Goal: Information Seeking & Learning: Learn about a topic

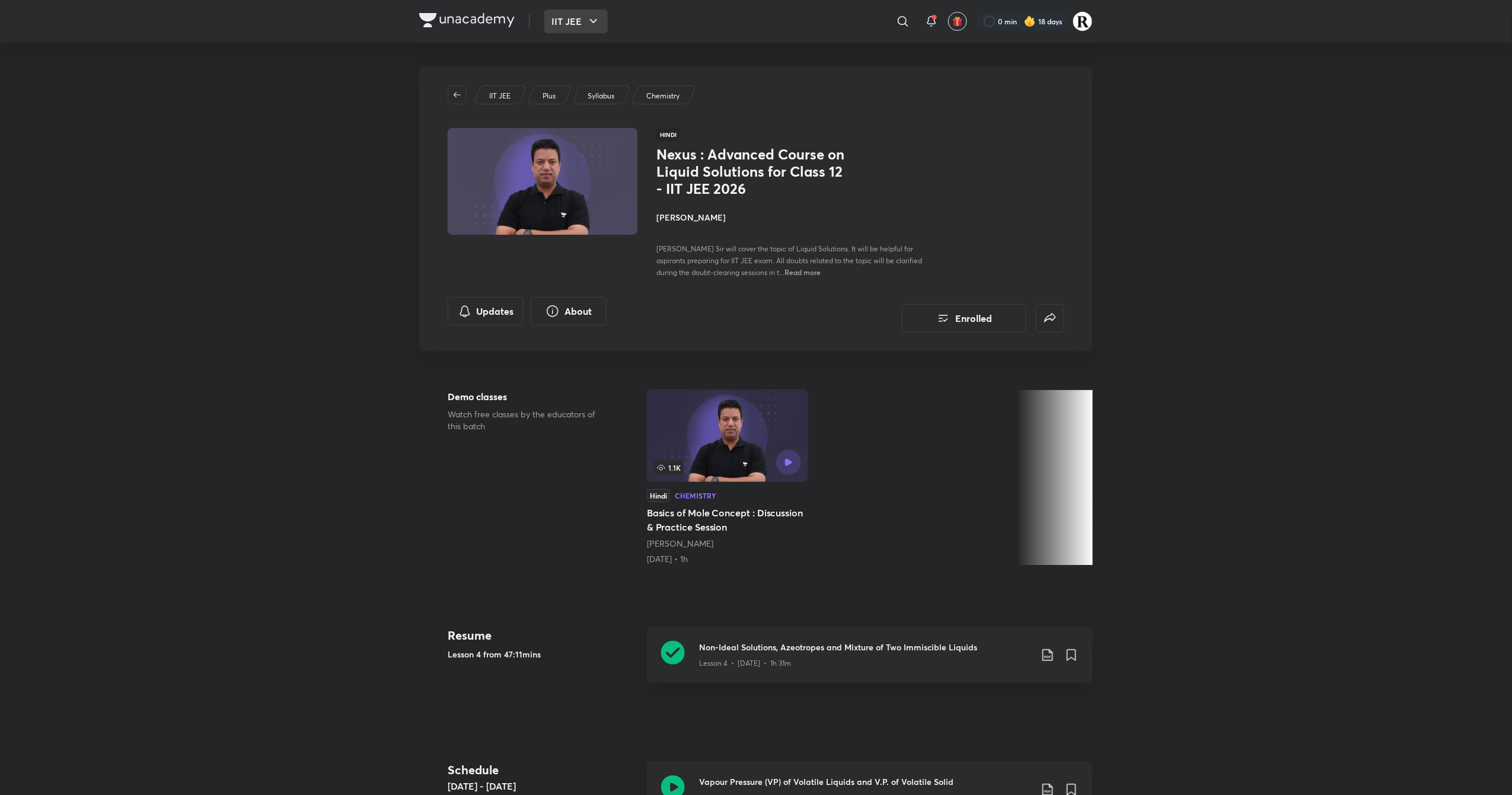
click at [599, 24] on icon "button" at bounding box center [593, 21] width 14 height 14
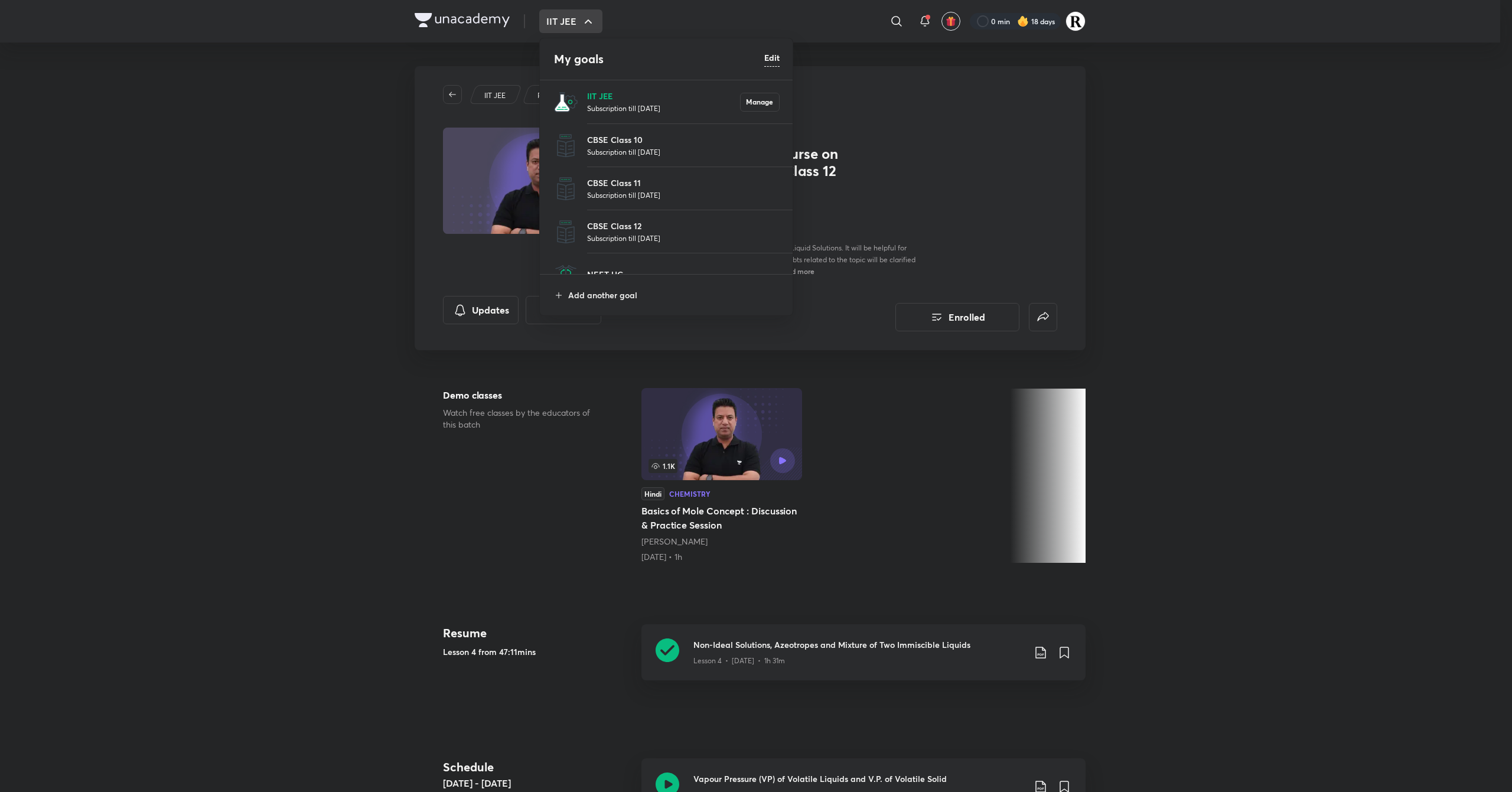
click at [617, 96] on p "IIT JEE" at bounding box center [664, 96] width 153 height 13
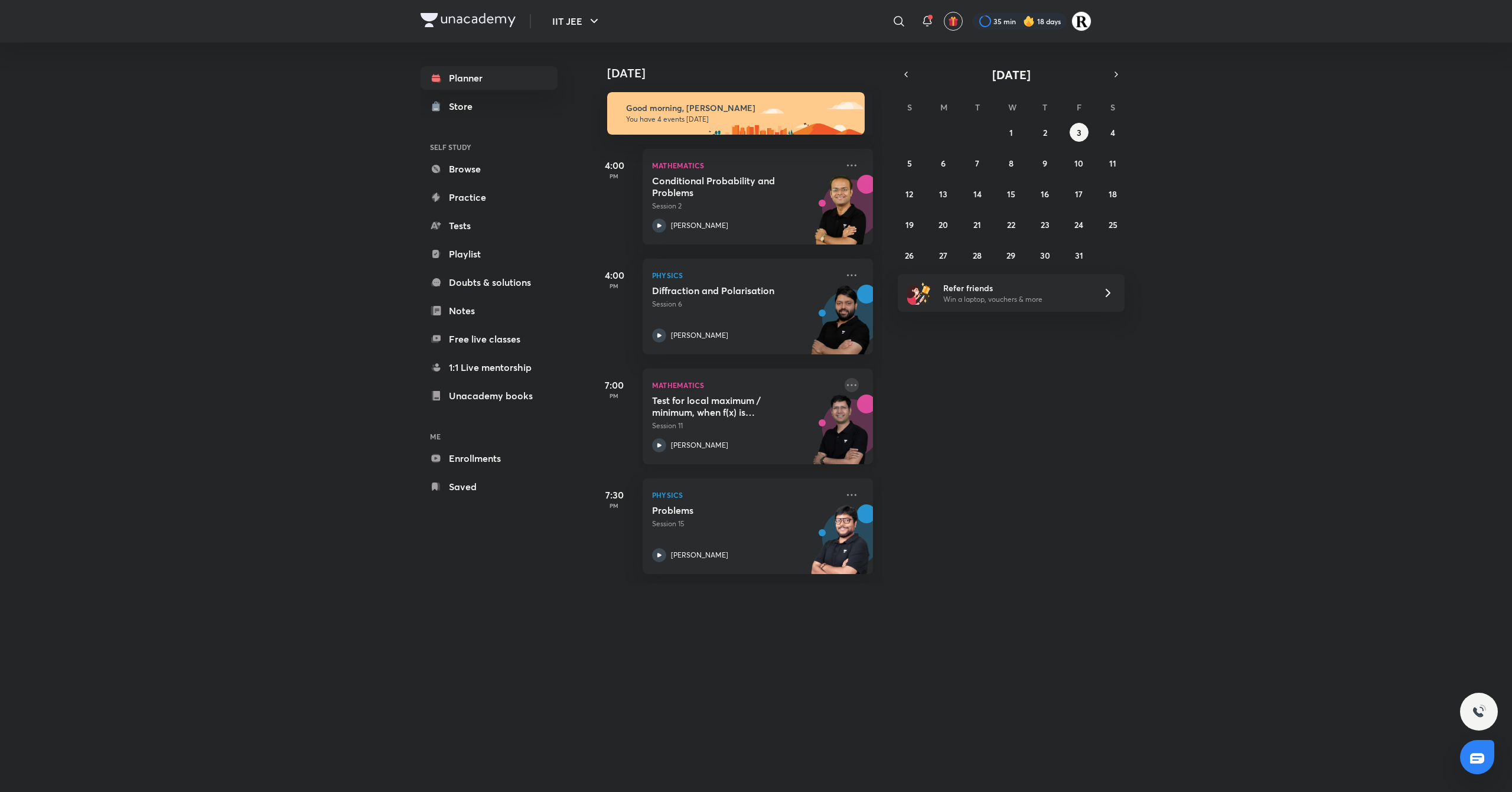
click at [844, 385] on icon at bounding box center [851, 385] width 14 height 14
click at [1040, 502] on div "[DATE] Good morning, Rakhi You have 4 events [DATE] 4:00 PM Mathematics Conditi…" at bounding box center [1050, 312] width 919 height 541
click at [933, 19] on icon at bounding box center [927, 21] width 14 height 14
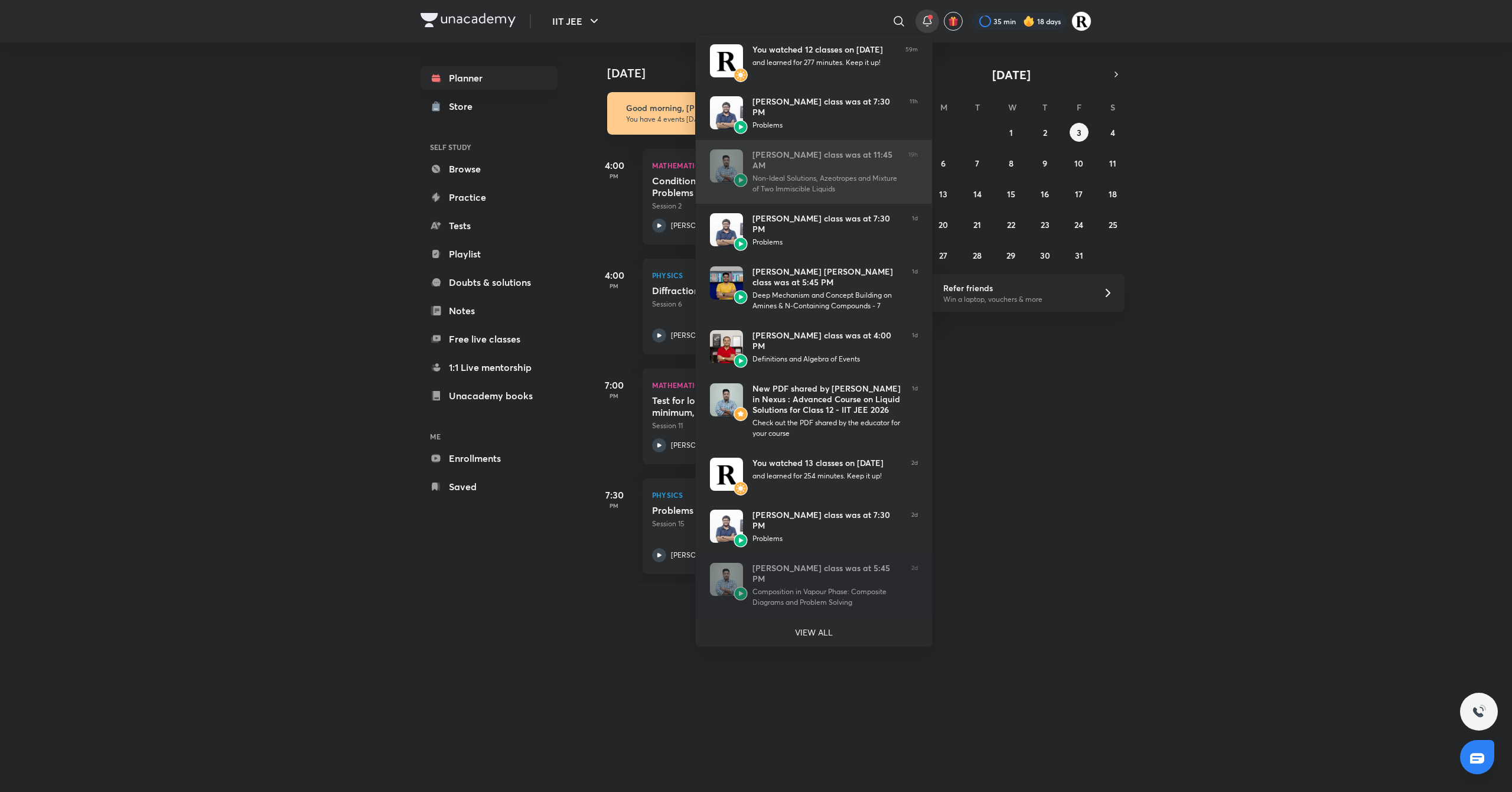
click at [857, 182] on div "Non-Ideal Solutions, Azeotropes and Mixture of Two Immiscible Liquids" at bounding box center [826, 184] width 147 height 21
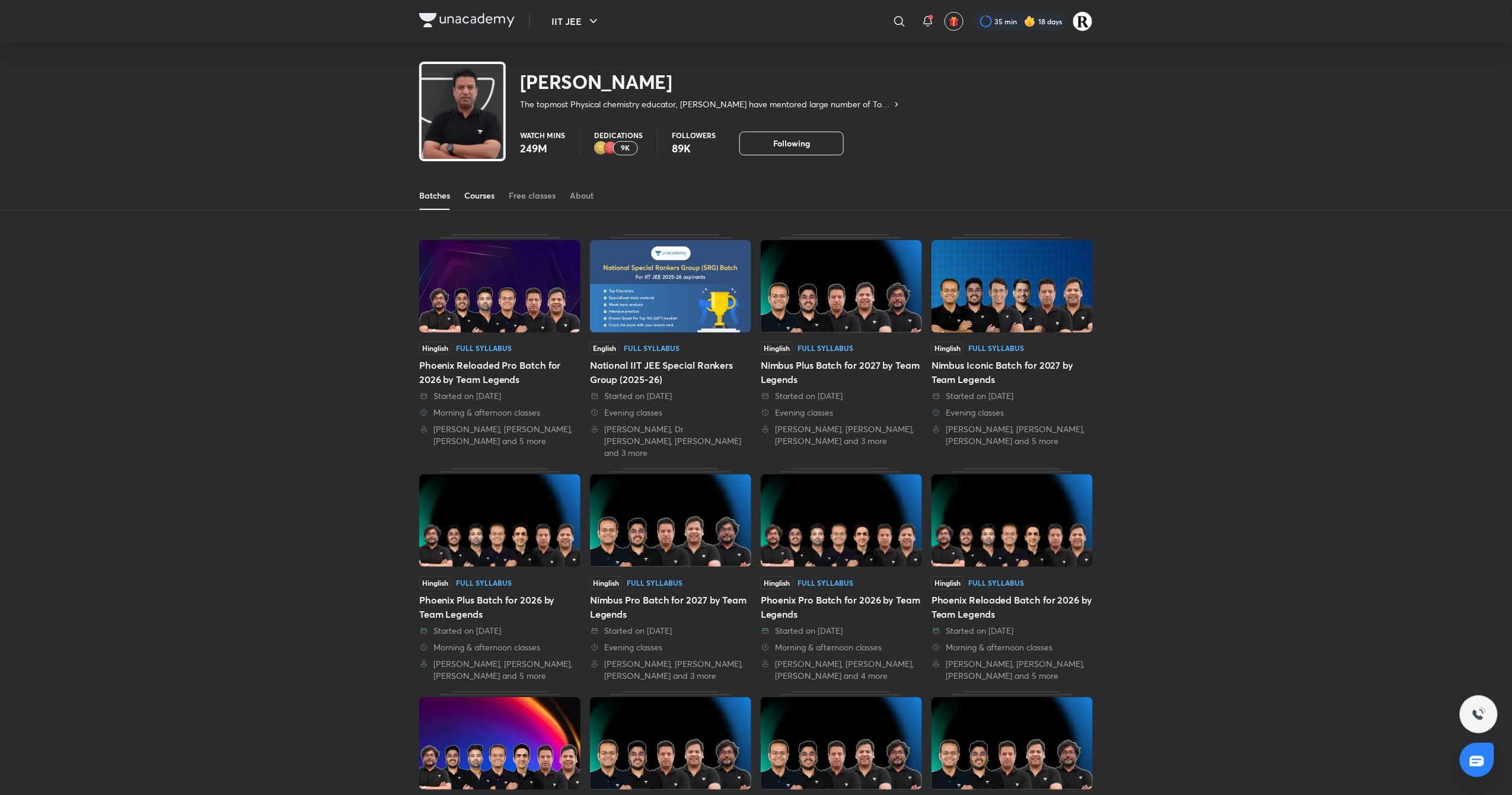
click at [489, 202] on link "Courses" at bounding box center [479, 196] width 30 height 28
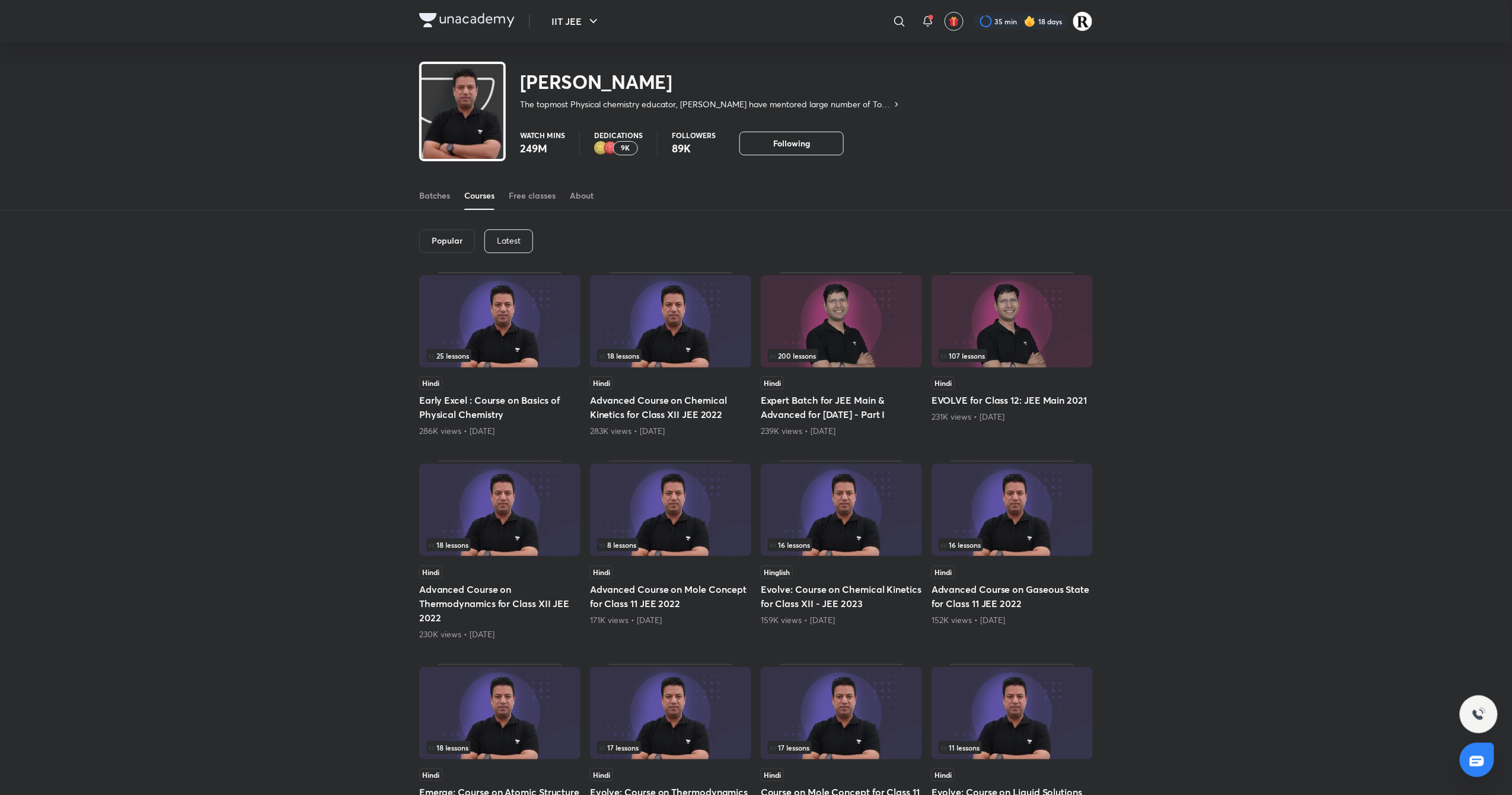
click at [507, 237] on p "Latest" at bounding box center [508, 241] width 24 height 9
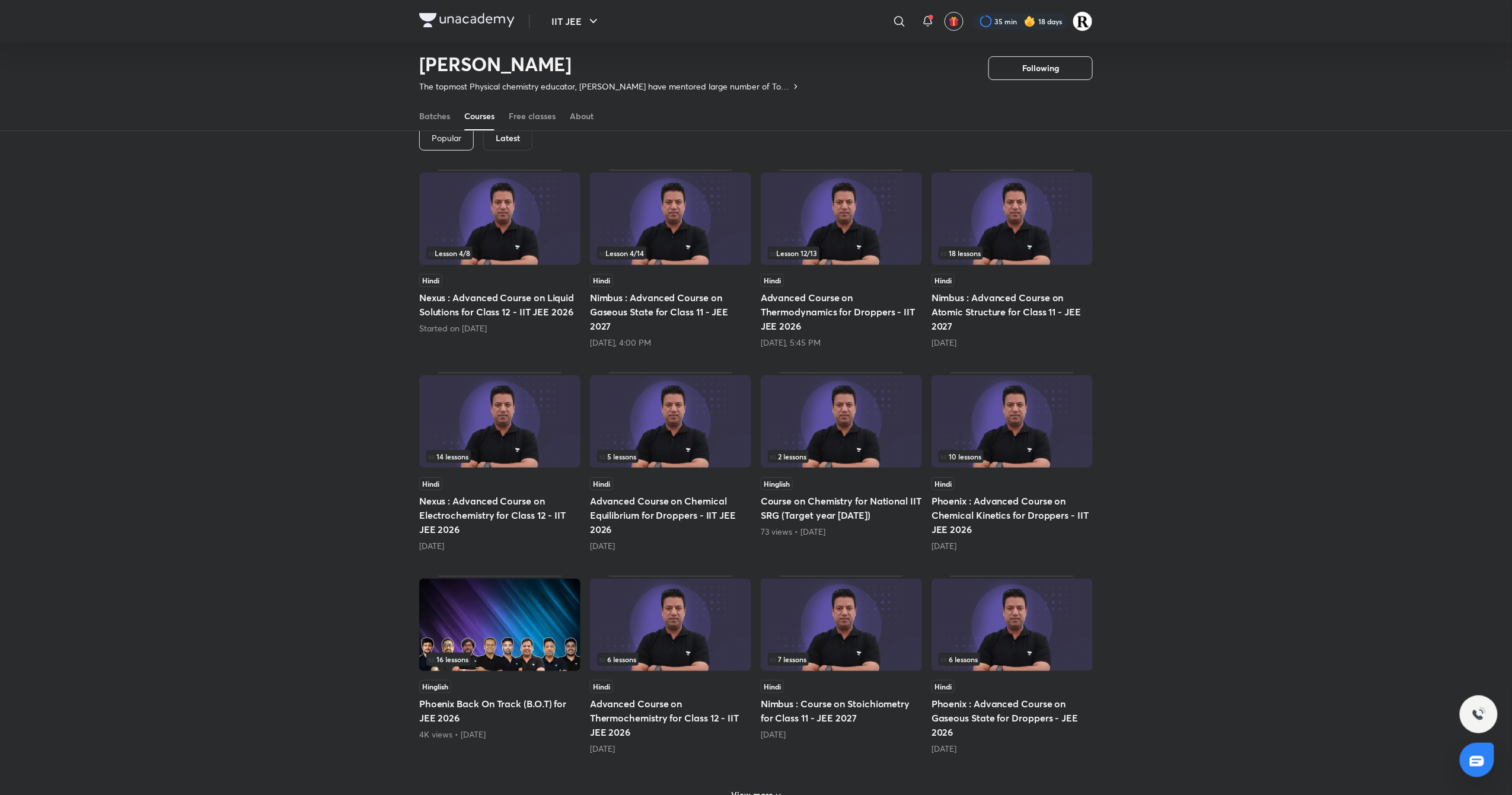
scroll to position [67, 0]
click at [541, 237] on img at bounding box center [500, 218] width 161 height 92
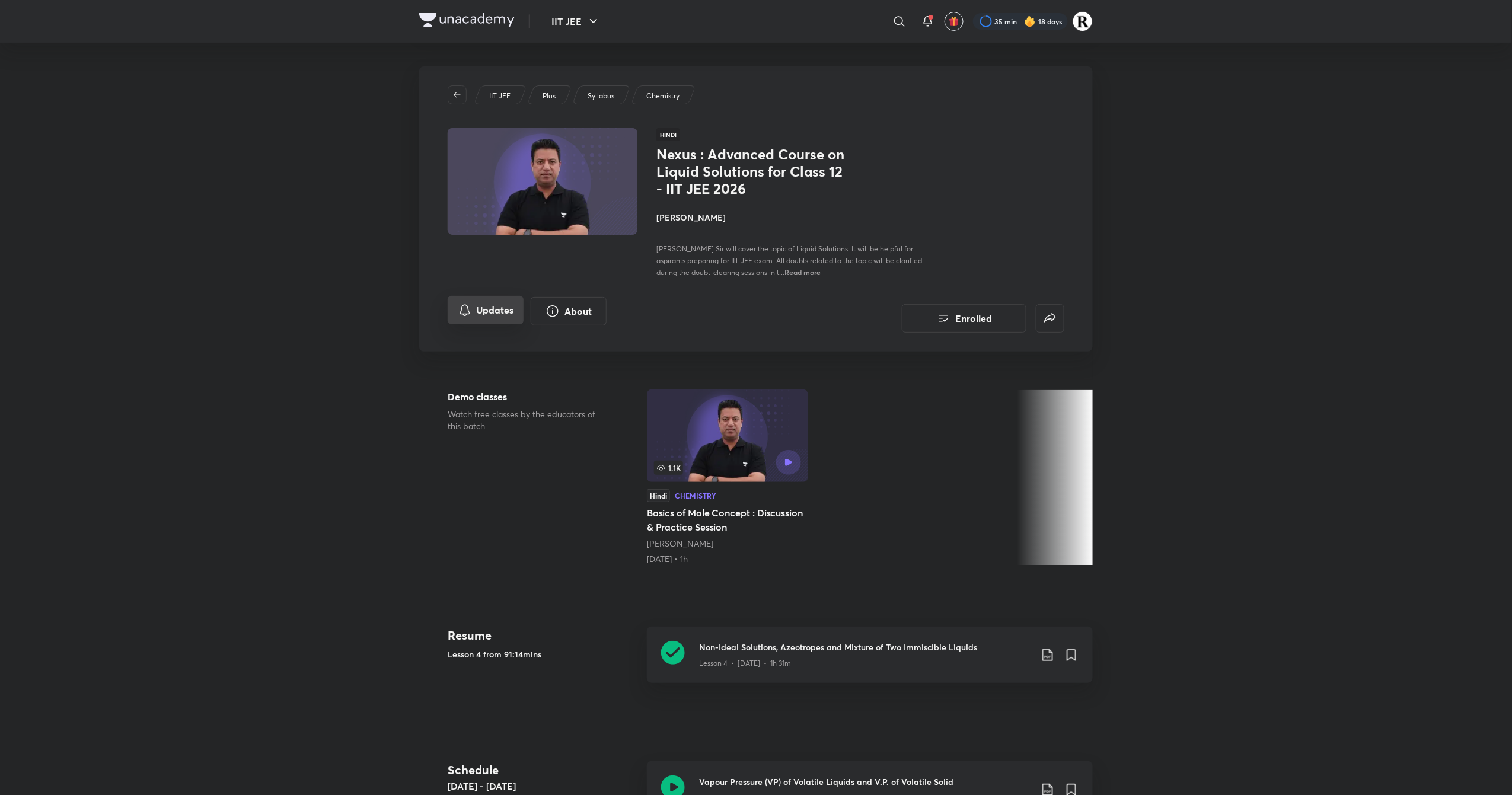
click at [482, 297] on button "Updates" at bounding box center [485, 310] width 76 height 28
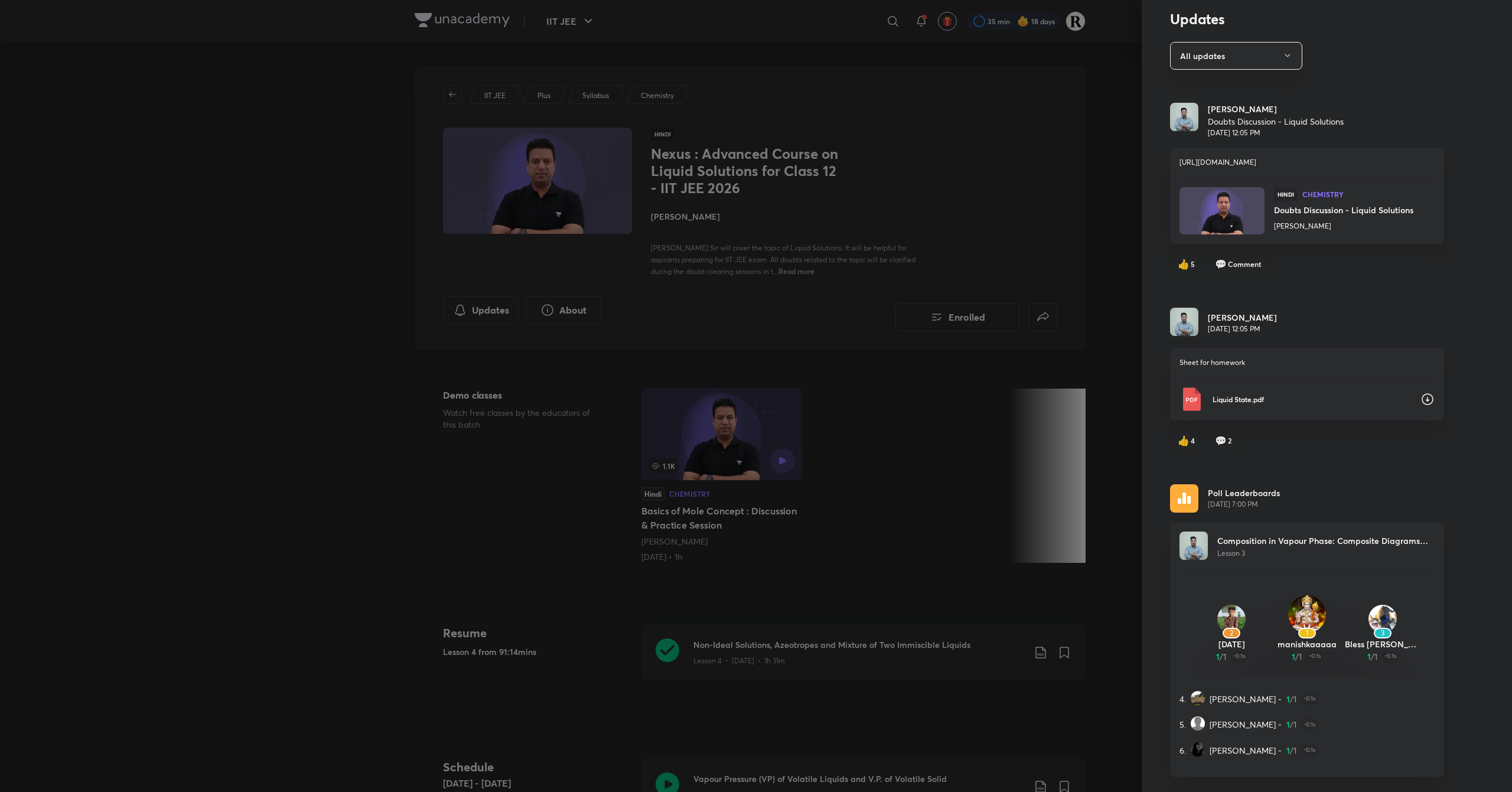
scroll to position [41, 0]
click at [1420, 392] on icon at bounding box center [1427, 397] width 14 height 14
